Goal: Navigation & Orientation: Understand site structure

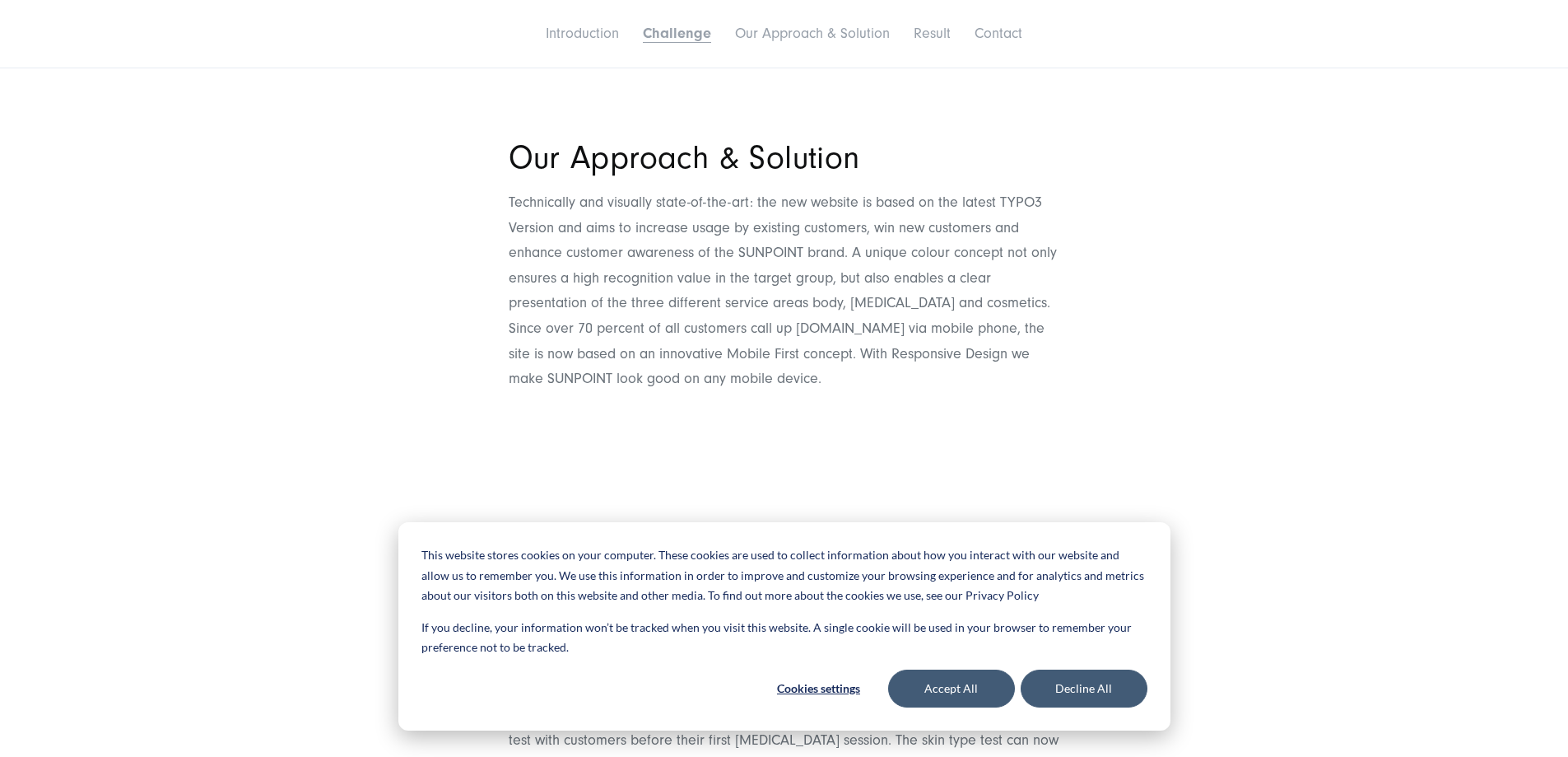
scroll to position [2382, 0]
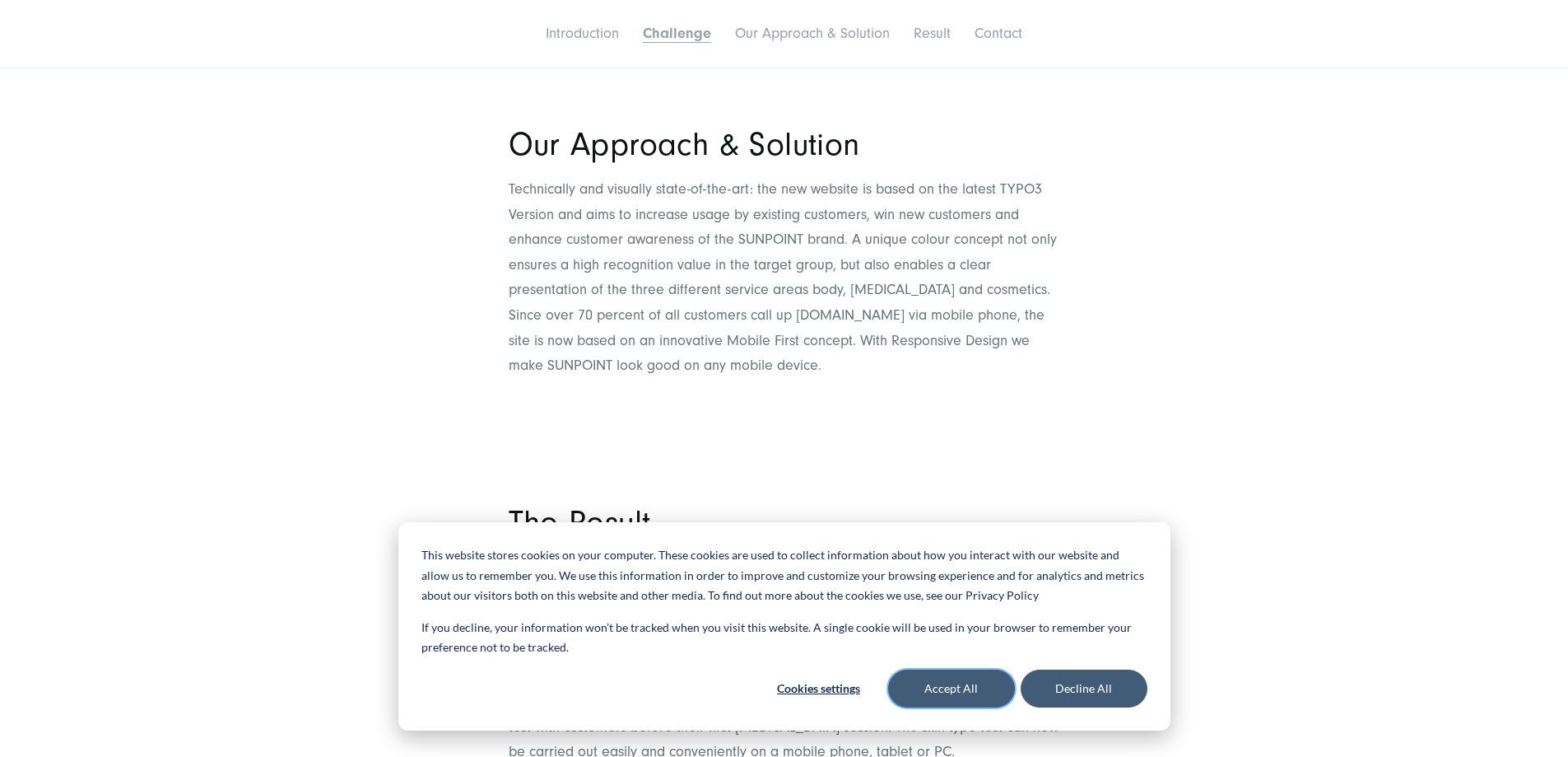
drag, startPoint x: 949, startPoint y: 697, endPoint x: 1000, endPoint y: 622, distance: 90.7
click at [950, 695] on button "Accept All" at bounding box center [951, 688] width 127 height 38
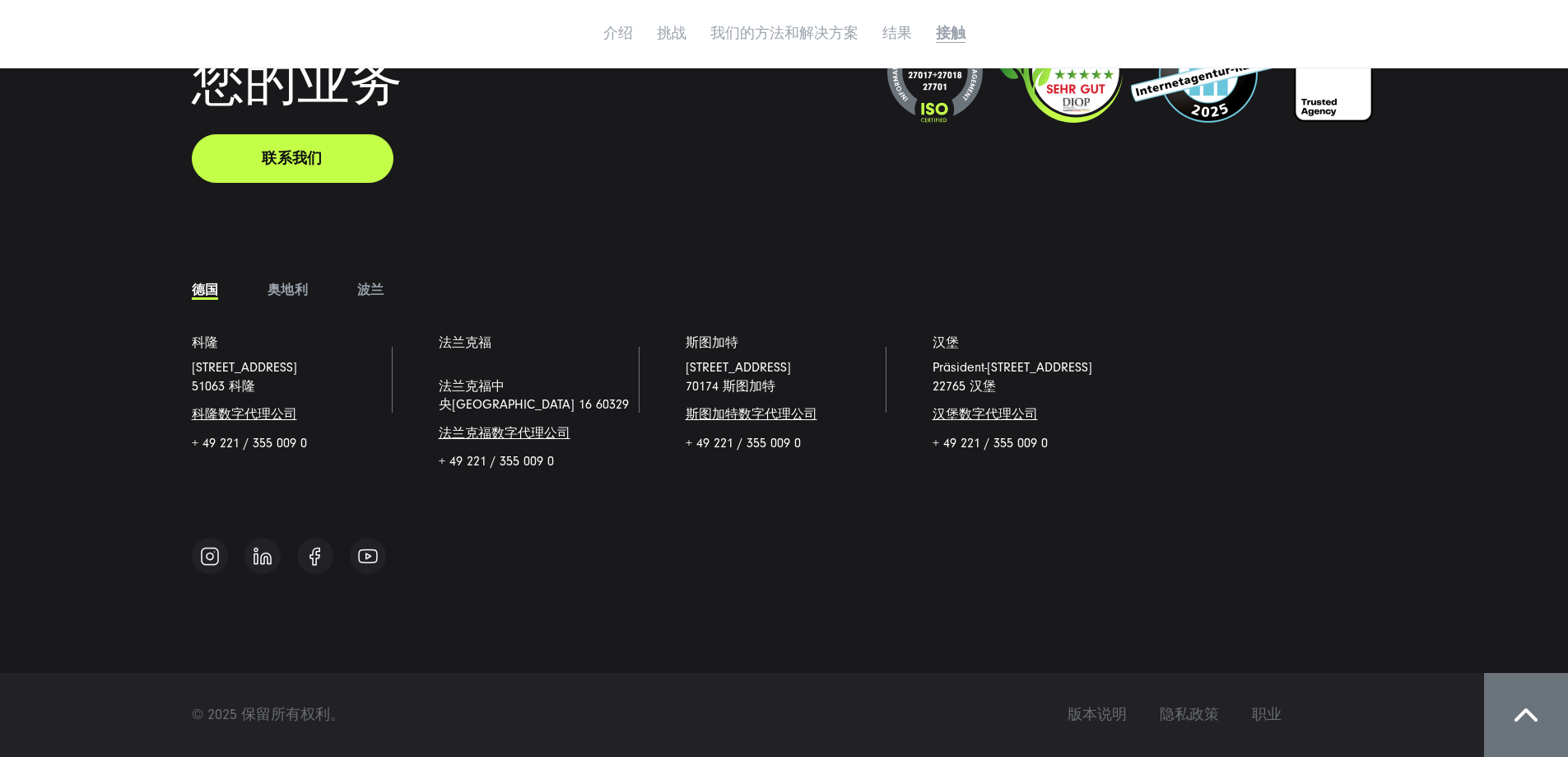
scroll to position [4061, 0]
click at [282, 297] on font "奥地利" at bounding box center [288, 290] width 40 height 15
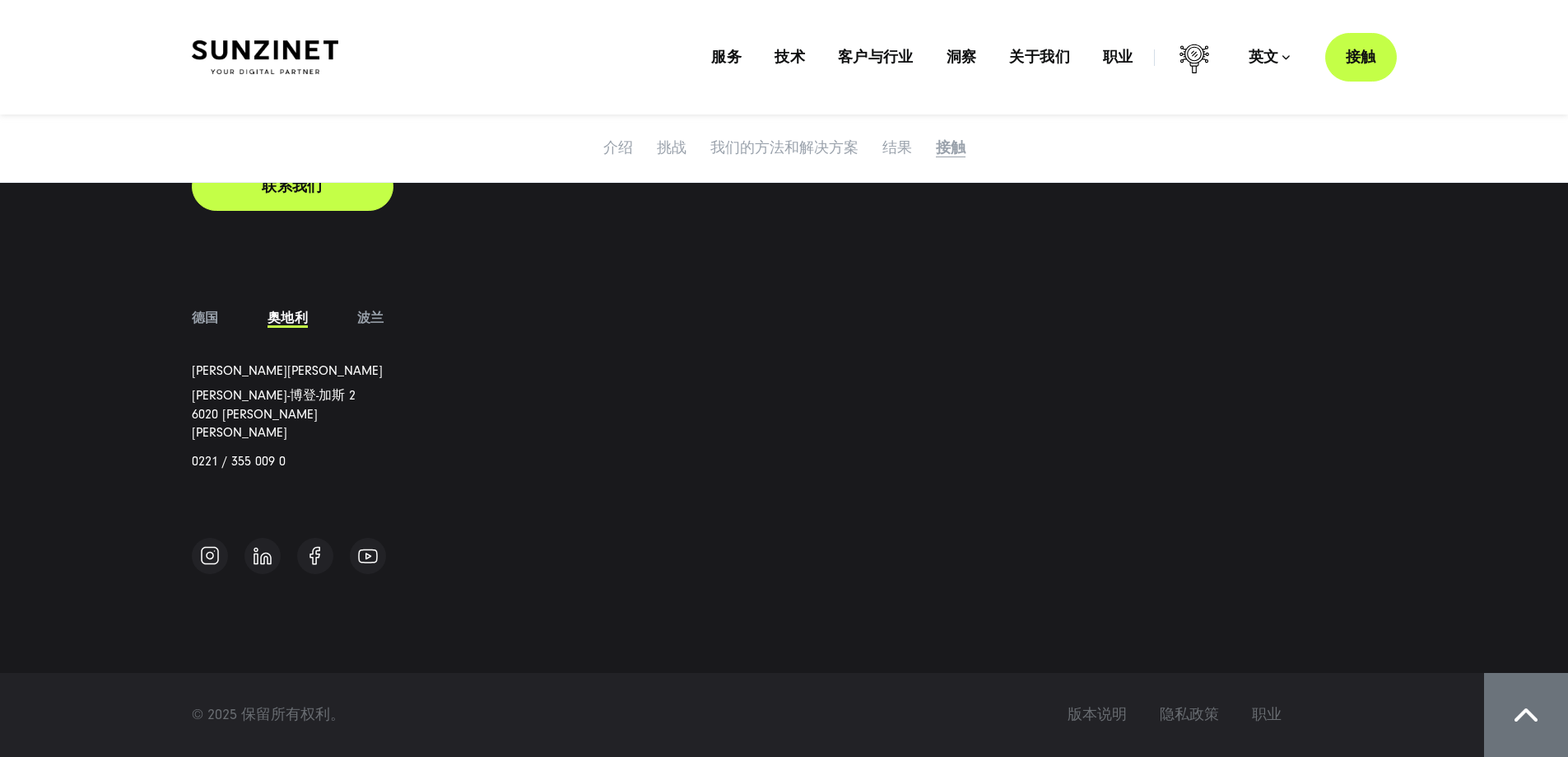
click at [385, 330] on li "波兰" at bounding box center [370, 317] width 77 height 24
click at [374, 325] on font "波兰" at bounding box center [370, 318] width 27 height 15
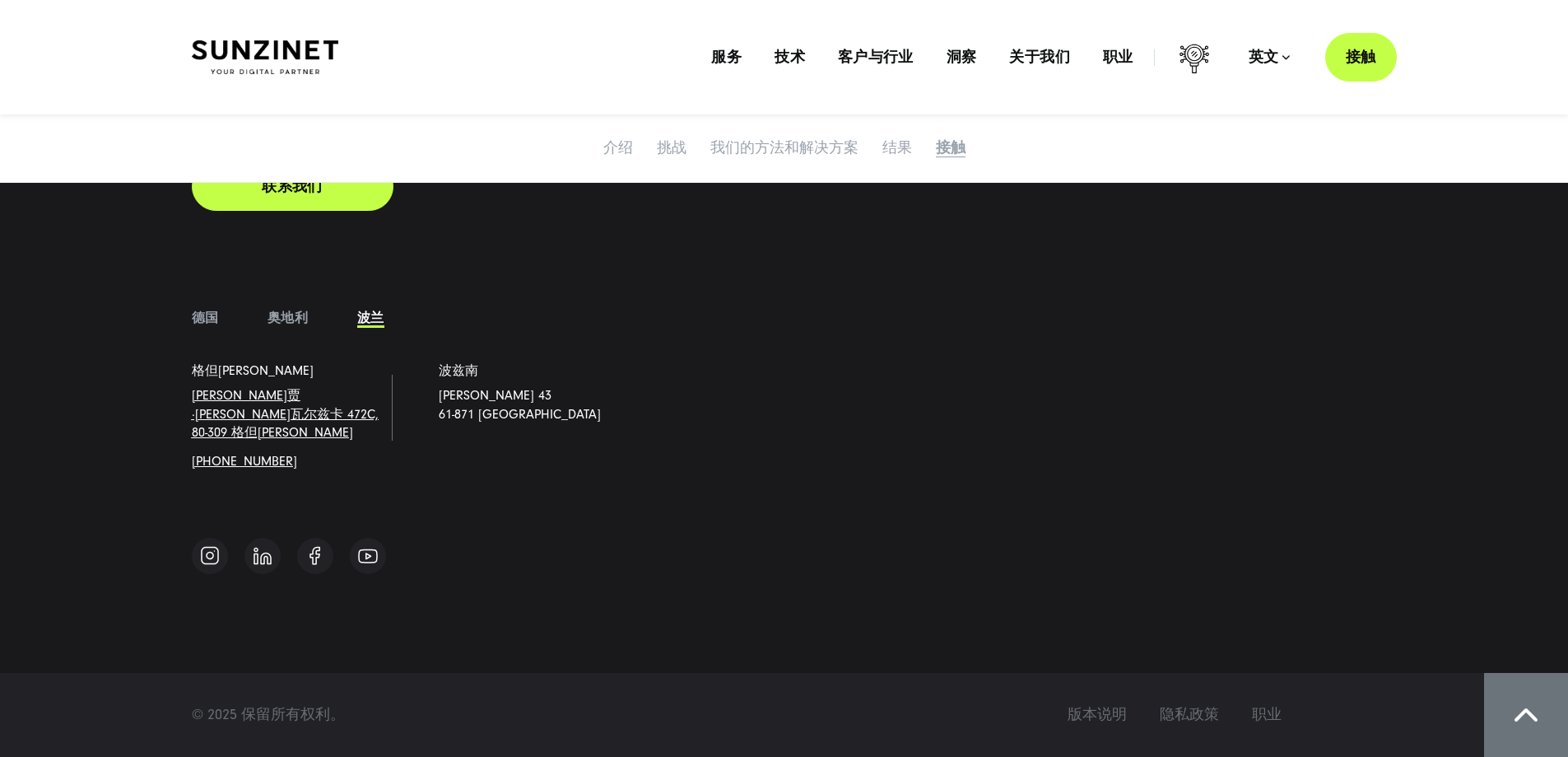
click at [190, 330] on li "德国" at bounding box center [205, 317] width 77 height 24
click at [199, 325] on font "德国" at bounding box center [205, 318] width 27 height 15
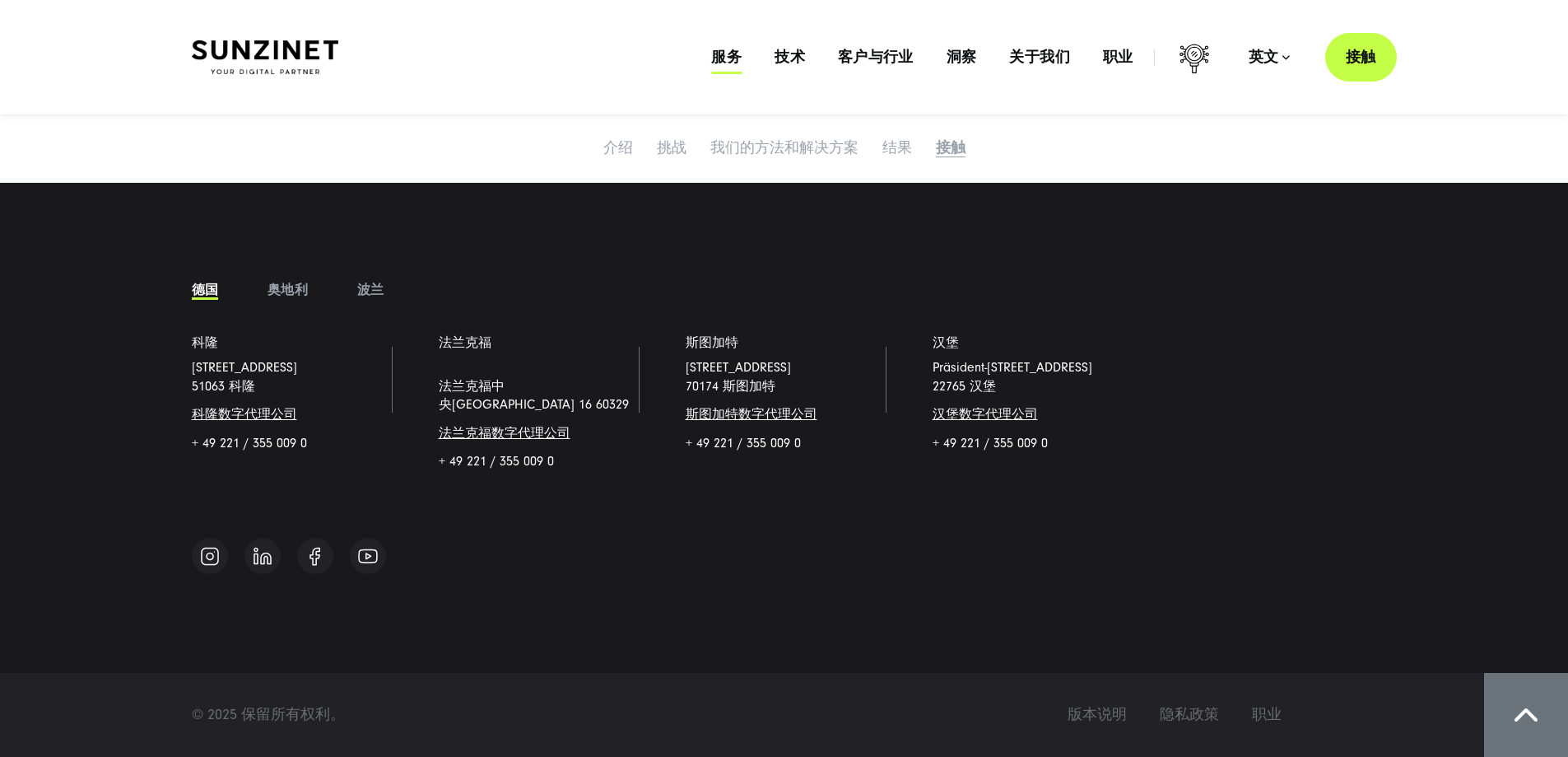
click at [711, 56] on font "服务" at bounding box center [726, 57] width 30 height 17
click at [774, 53] on font "技术" at bounding box center [789, 57] width 30 height 17
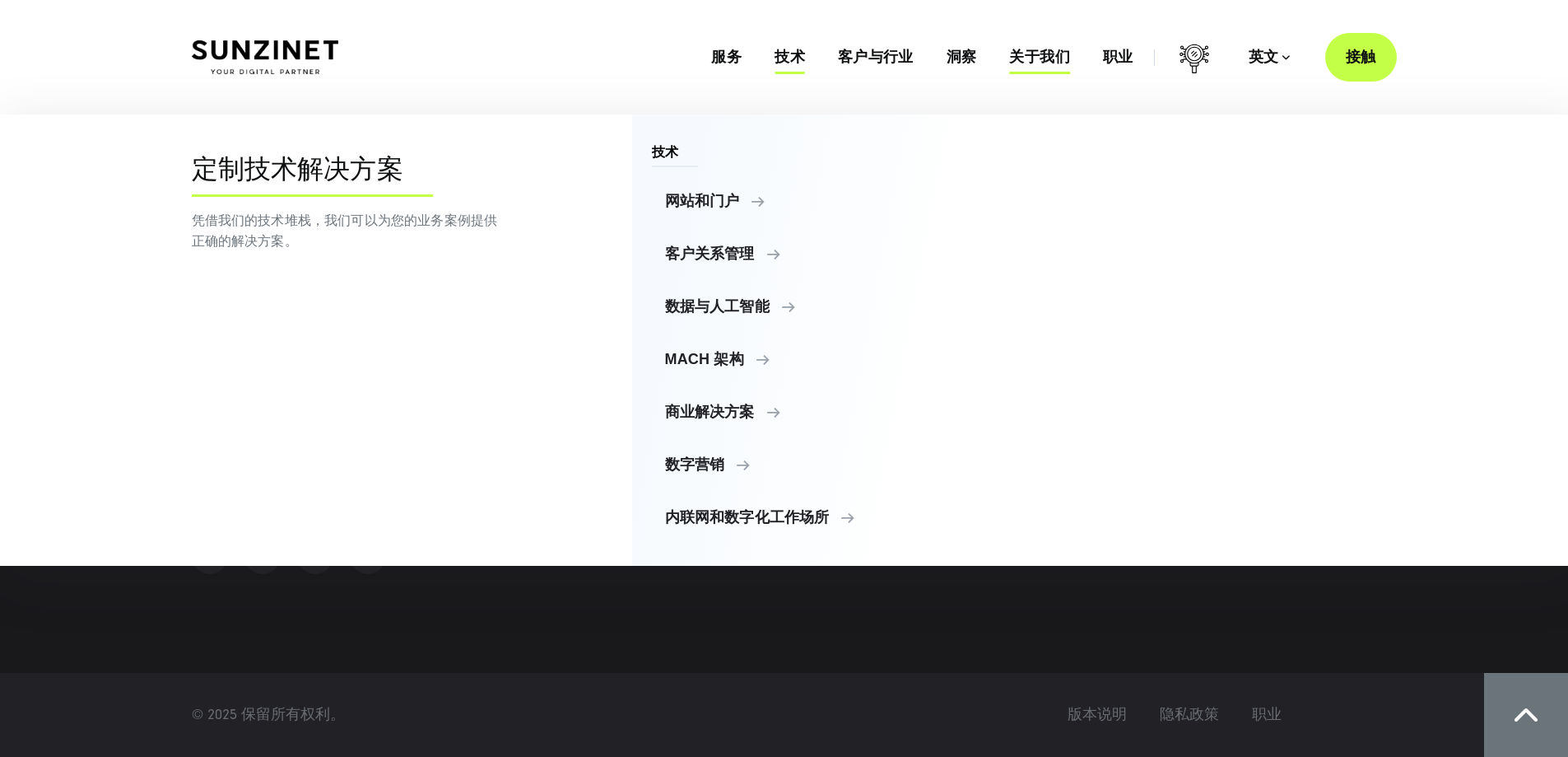
click at [1027, 62] on font "关于我们" at bounding box center [1038, 57] width 60 height 17
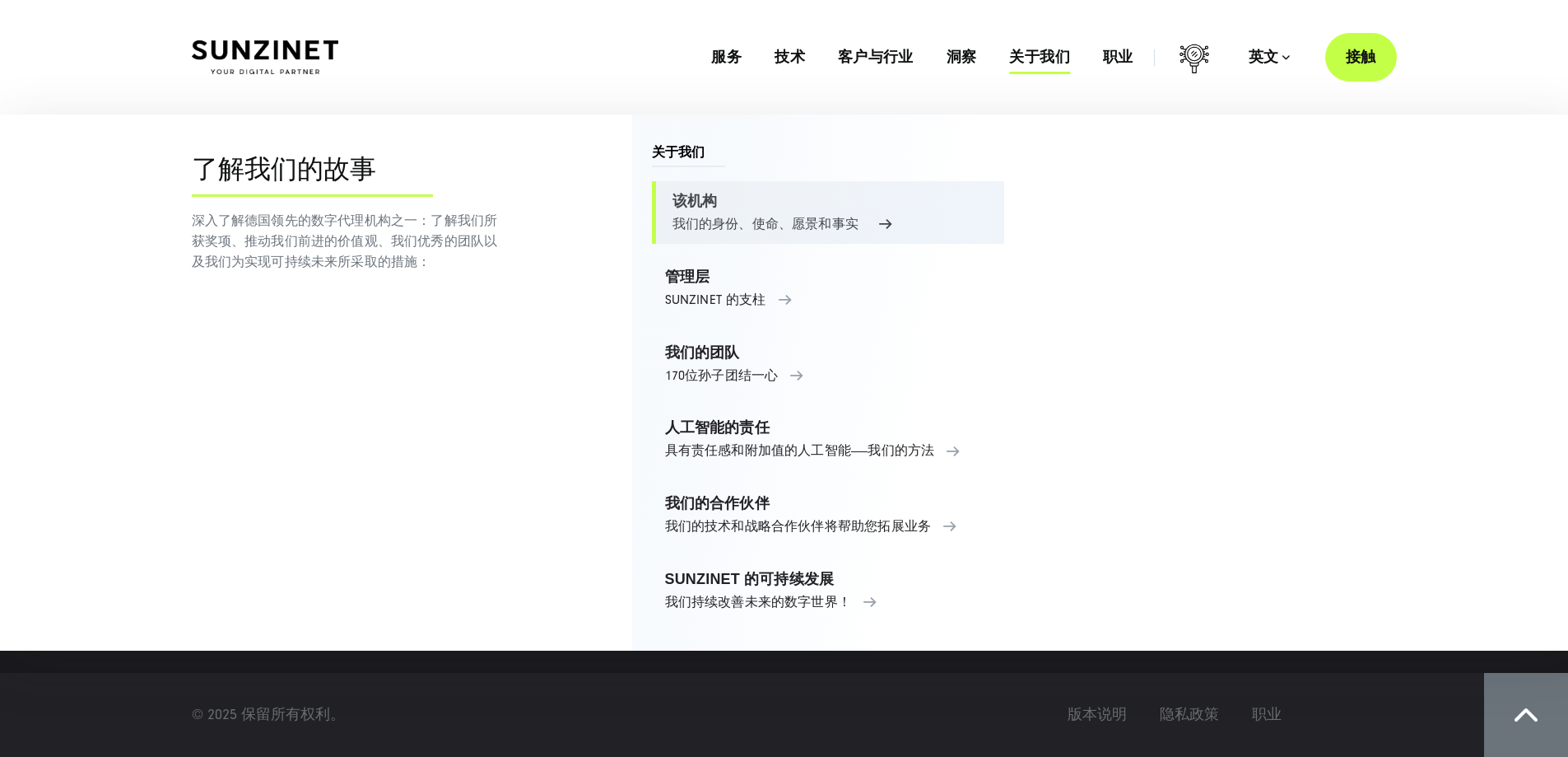
click at [703, 206] on link "该机构 我们的身份、使命、愿景和事实" at bounding box center [828, 213] width 353 height 62
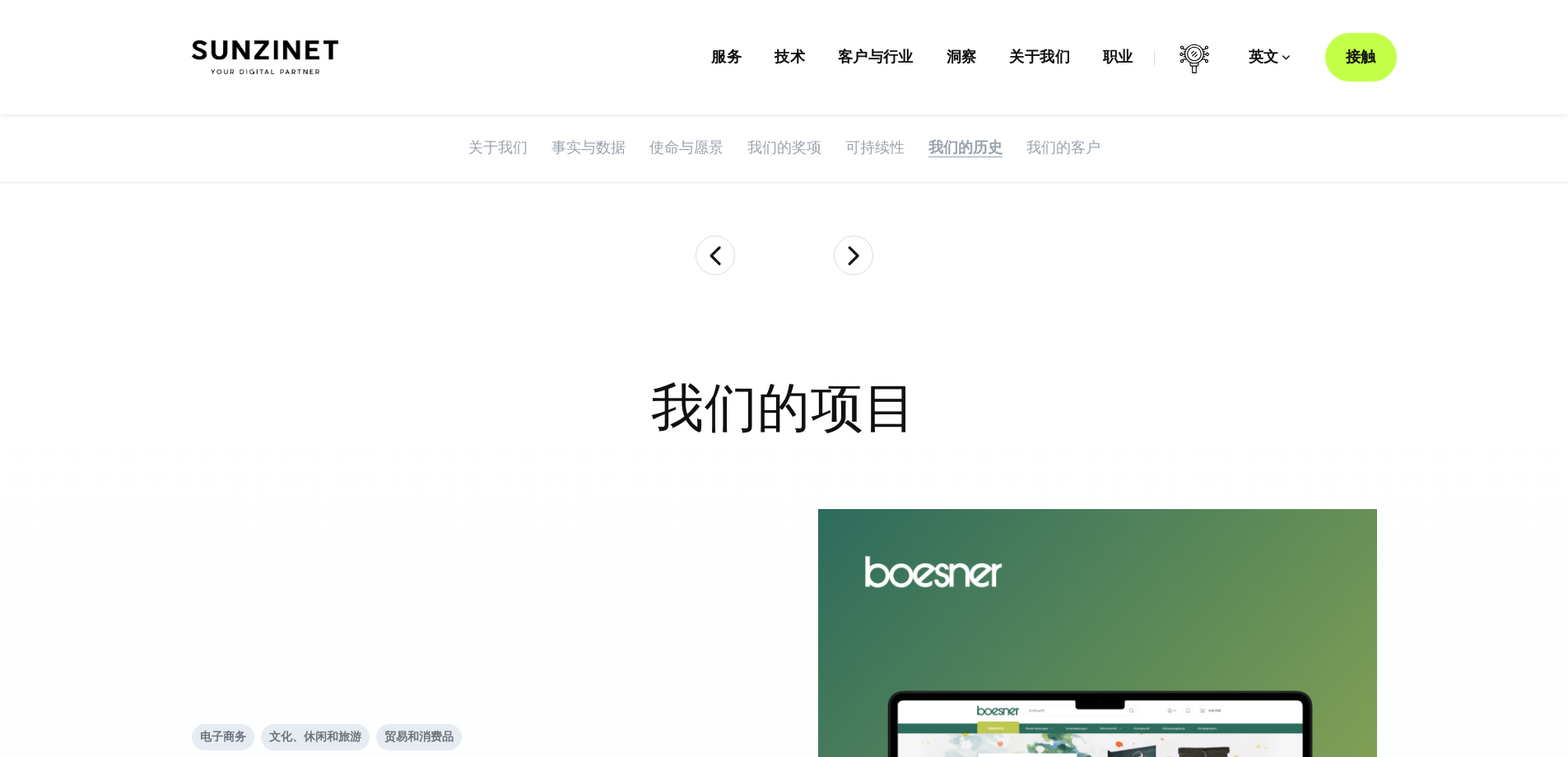
scroll to position [7973, 0]
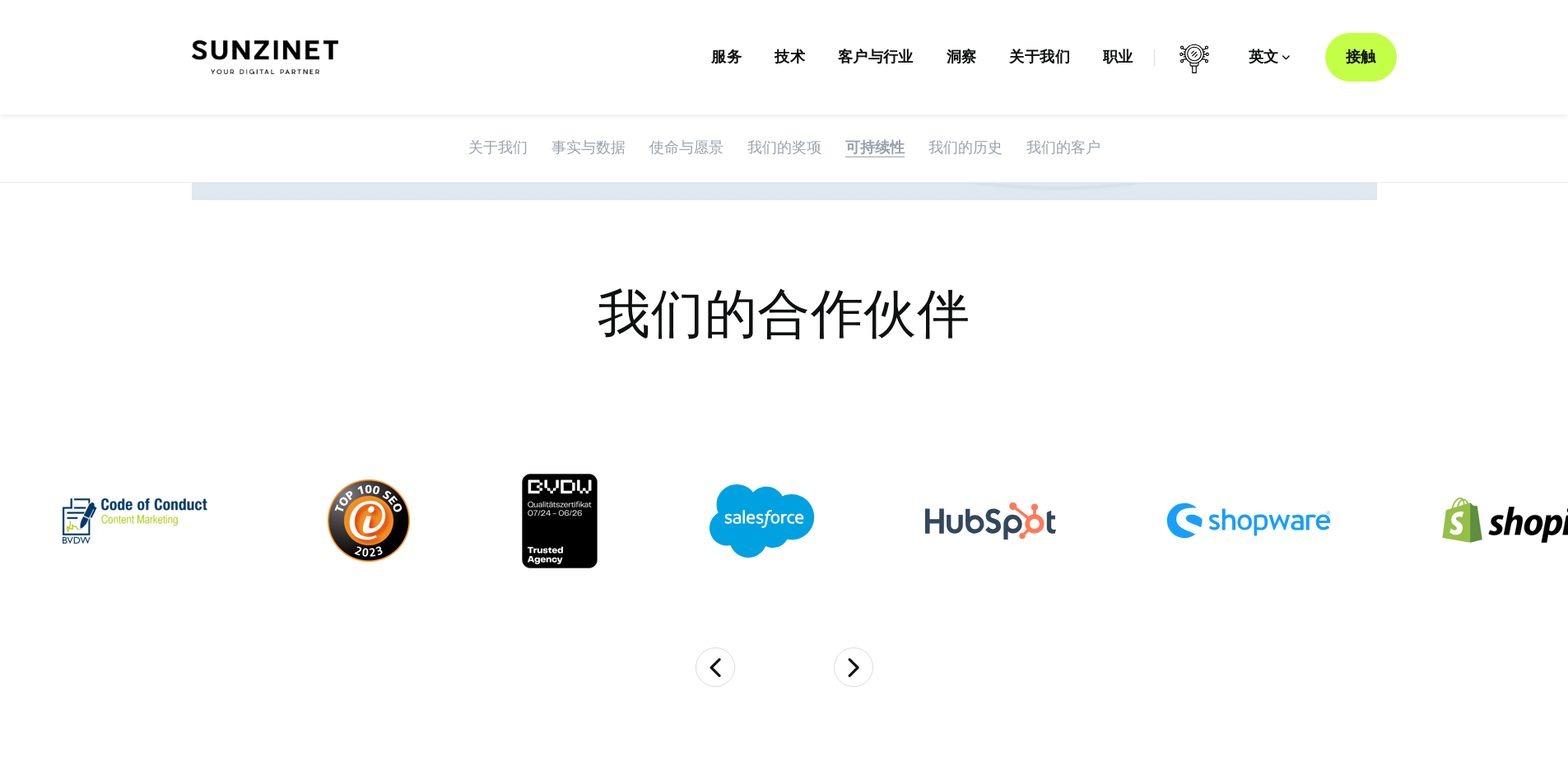
click at [858, 134] on button at bounding box center [854, 114] width 40 height 40
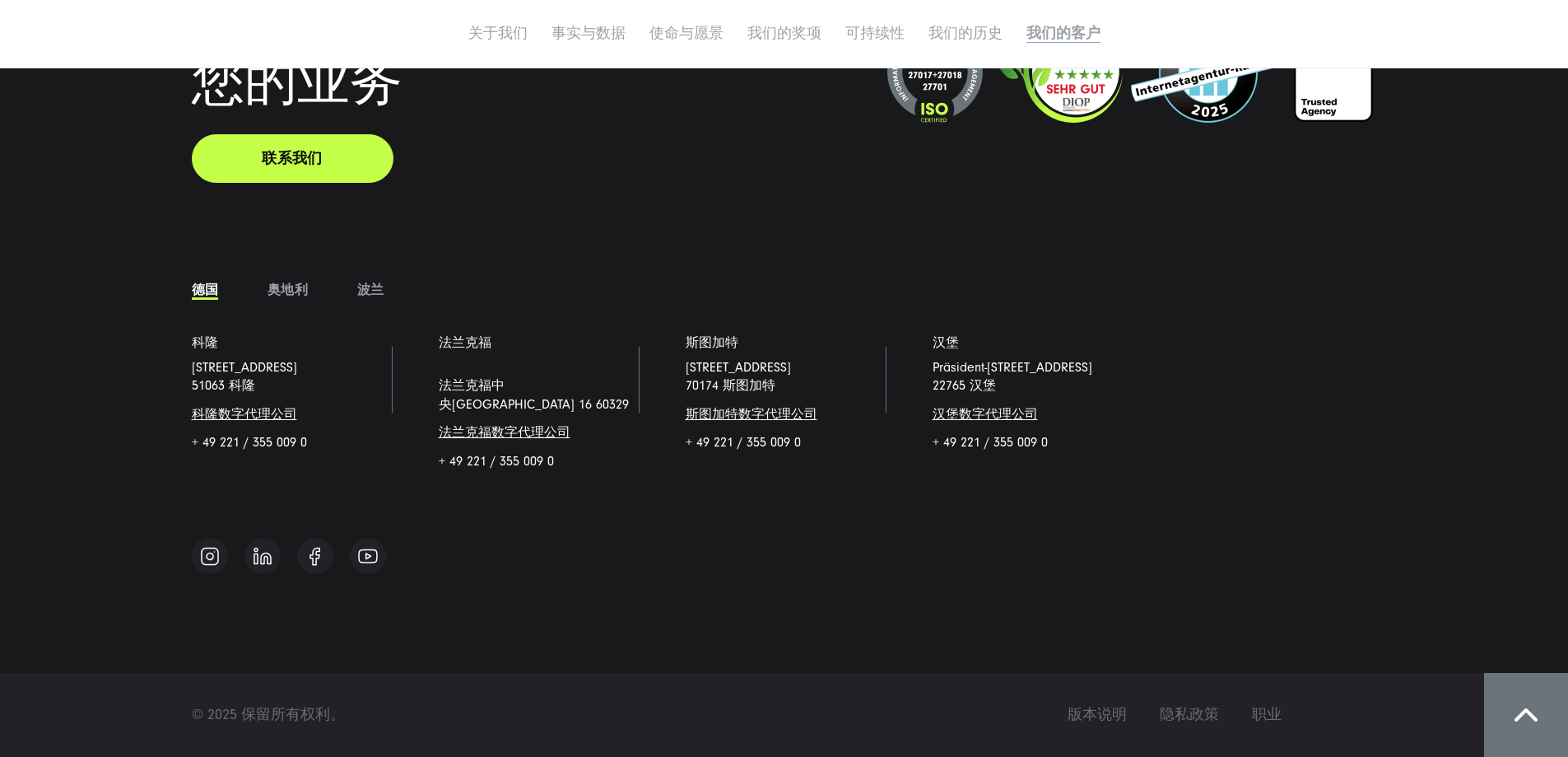
scroll to position [12913, 0]
